Goal: Find contact information: Find contact information

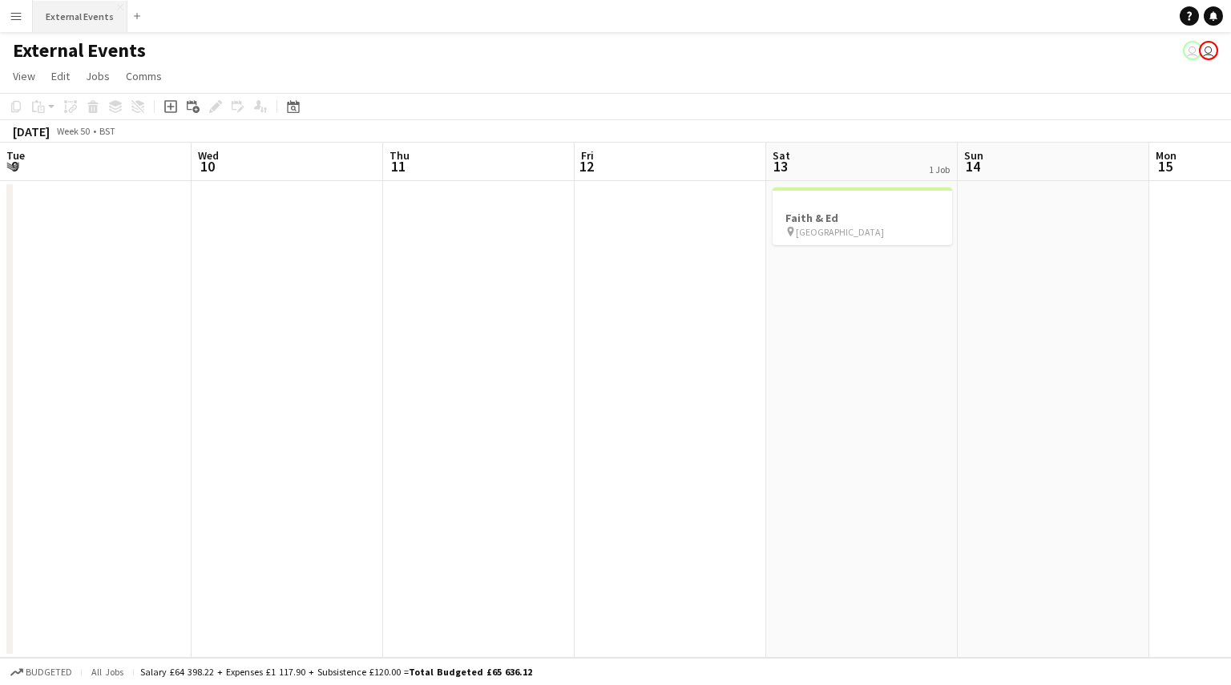
scroll to position [0, 609]
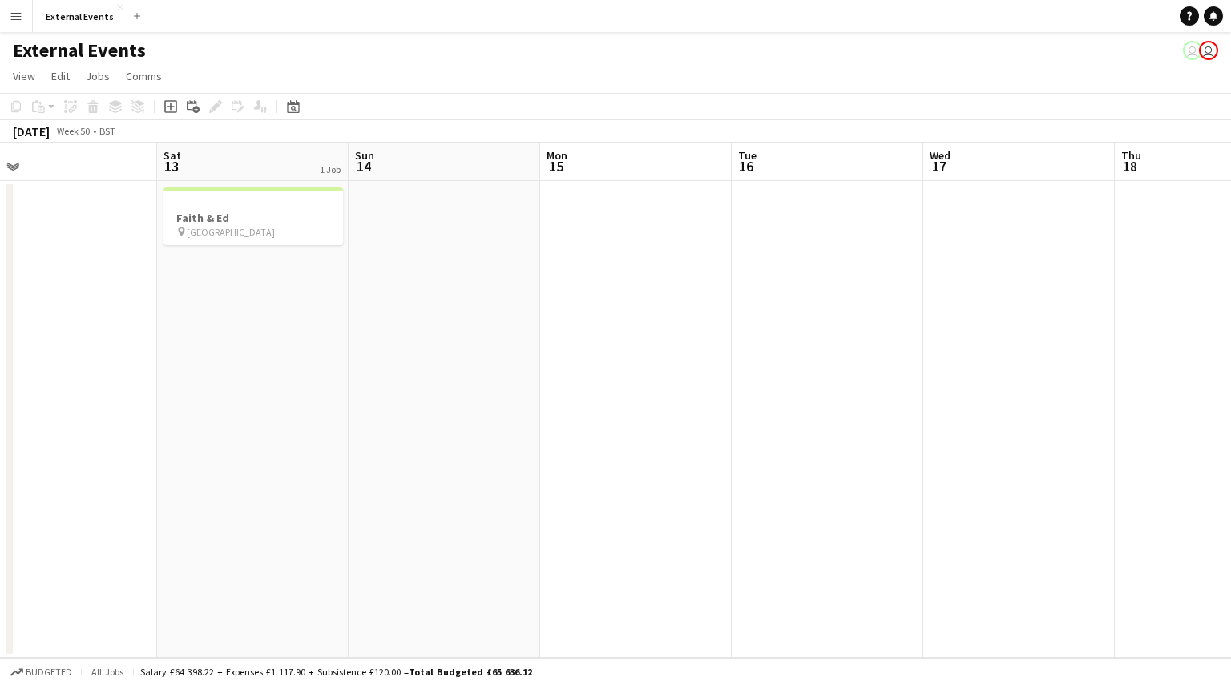
click at [27, 10] on button "Menu" at bounding box center [16, 16] width 32 height 32
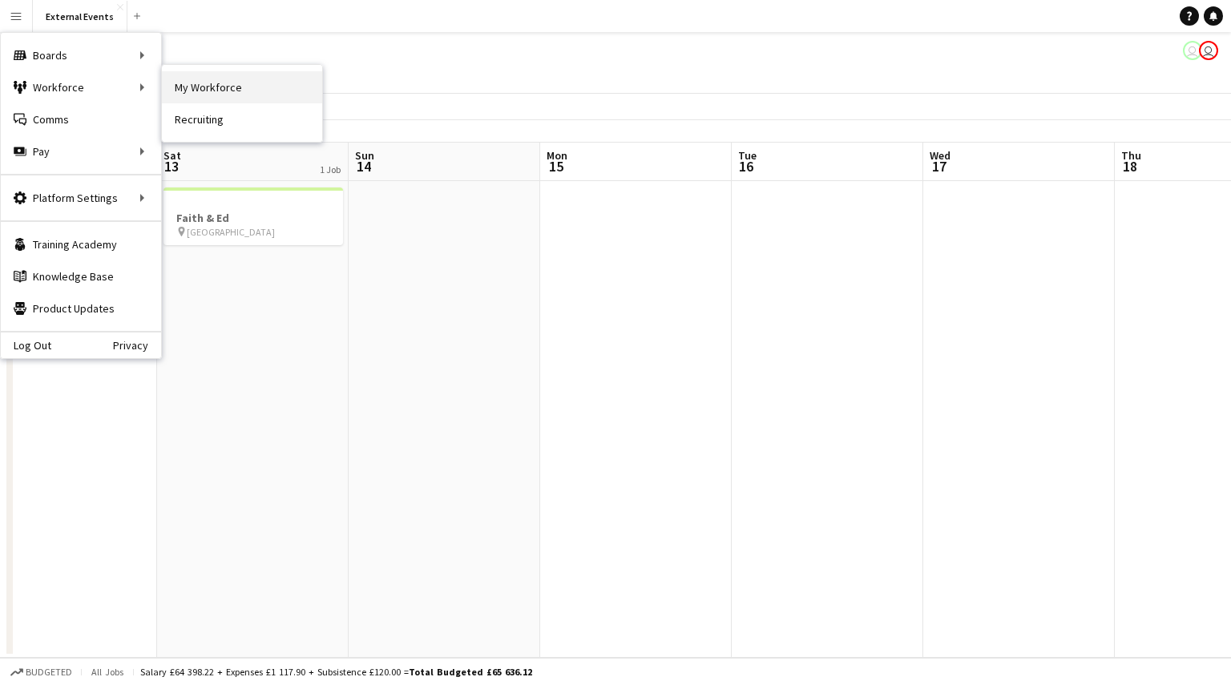
click at [205, 89] on link "My Workforce" at bounding box center [242, 87] width 160 height 32
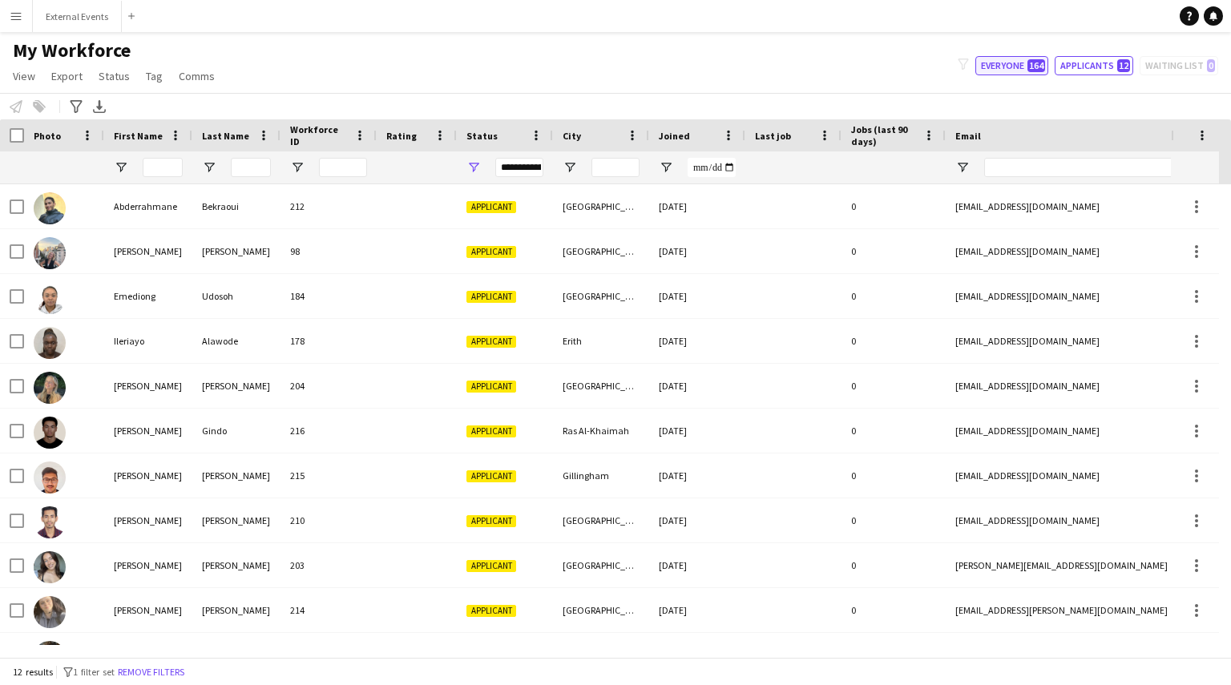
click at [1024, 63] on button "Everyone 164" at bounding box center [1012, 65] width 73 height 19
type input "**********"
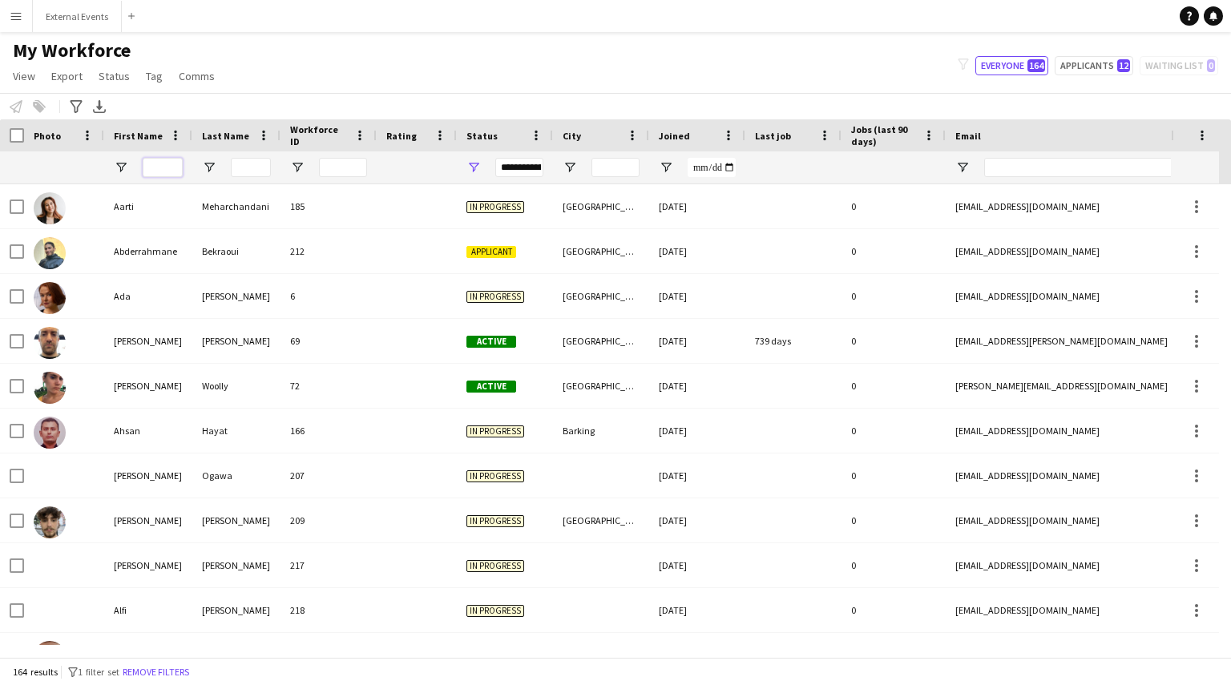
click at [154, 163] on input "First Name Filter Input" at bounding box center [163, 167] width 40 height 19
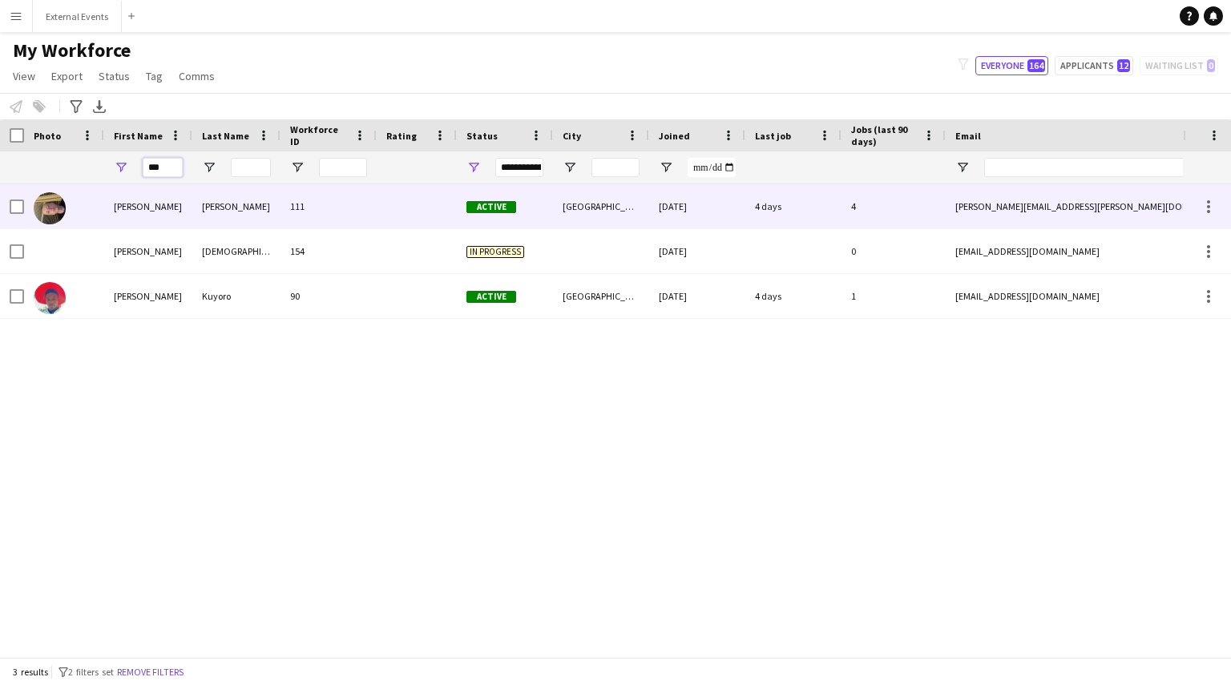
type input "***"
click at [115, 206] on div "[PERSON_NAME]" at bounding box center [148, 206] width 88 height 44
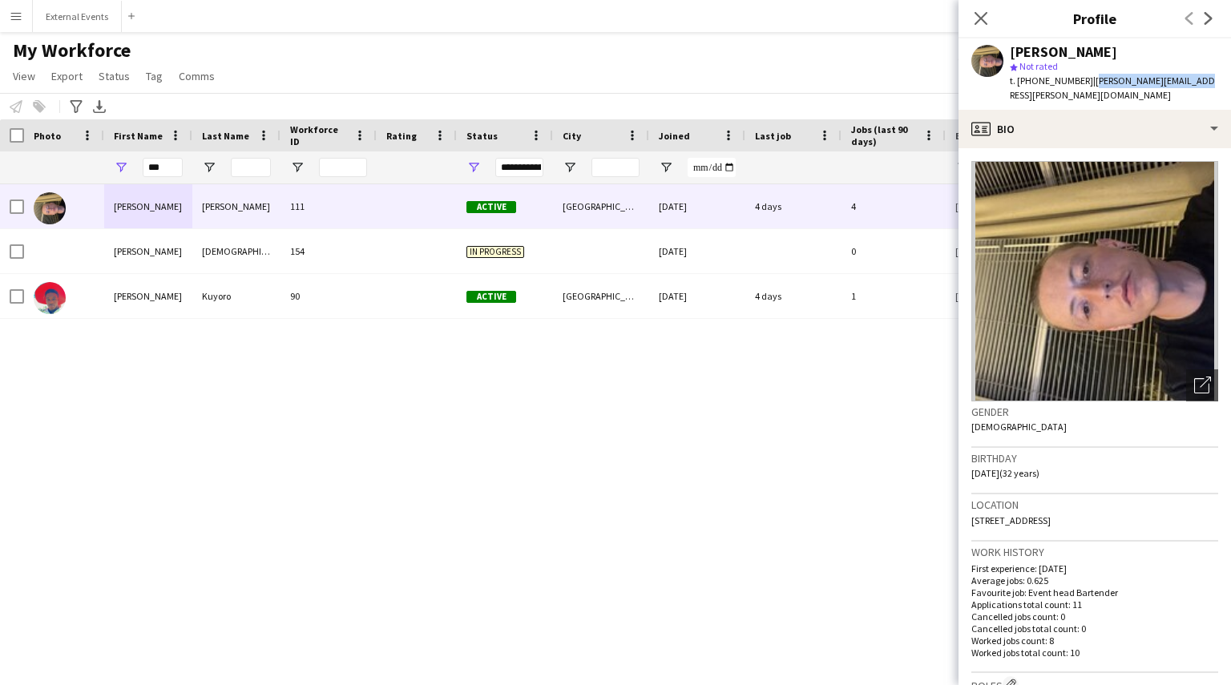
drag, startPoint x: 1086, startPoint y: 79, endPoint x: 1188, endPoint y: 83, distance: 101.9
click at [1188, 83] on div "[PERSON_NAME] star Not rated t. [PHONE_NUMBER] | [PERSON_NAME][EMAIL_ADDRESS][P…" at bounding box center [1095, 73] width 273 height 71
copy span "[PERSON_NAME][EMAIL_ADDRESS][PERSON_NAME][DOMAIN_NAME]"
